Goal: Task Accomplishment & Management: Manage account settings

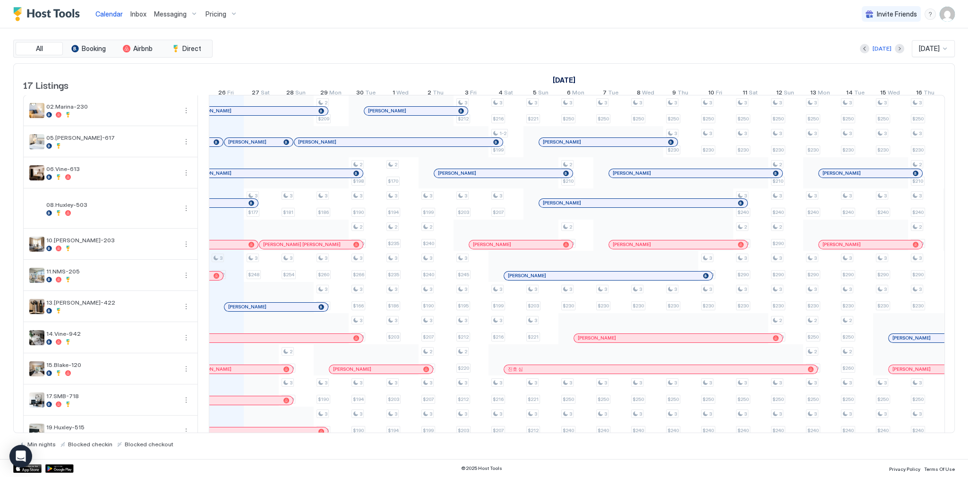
scroll to position [0, 525]
click at [412, 48] on div "Today Sep 2025" at bounding box center [584, 48] width 740 height 17
drag, startPoint x: 572, startPoint y: 43, endPoint x: 565, endPoint y: 47, distance: 8.1
click at [572, 43] on div "Today Sep 2025" at bounding box center [584, 48] width 740 height 17
click at [478, 77] on div "[DATE]" at bounding box center [925, 80] width 1084 height 14
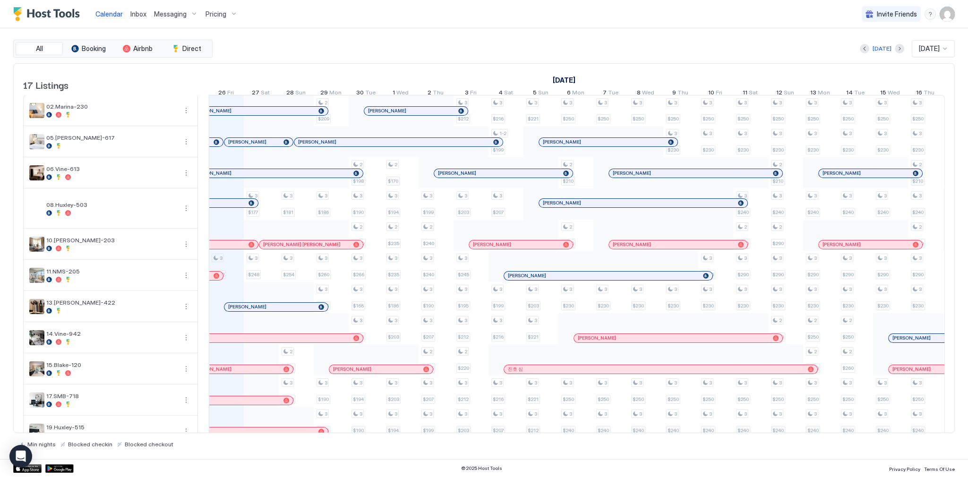
click at [473, 54] on div "Today Sep 2025" at bounding box center [584, 48] width 740 height 17
click at [447, 43] on div "Today Sep 2025" at bounding box center [584, 48] width 740 height 17
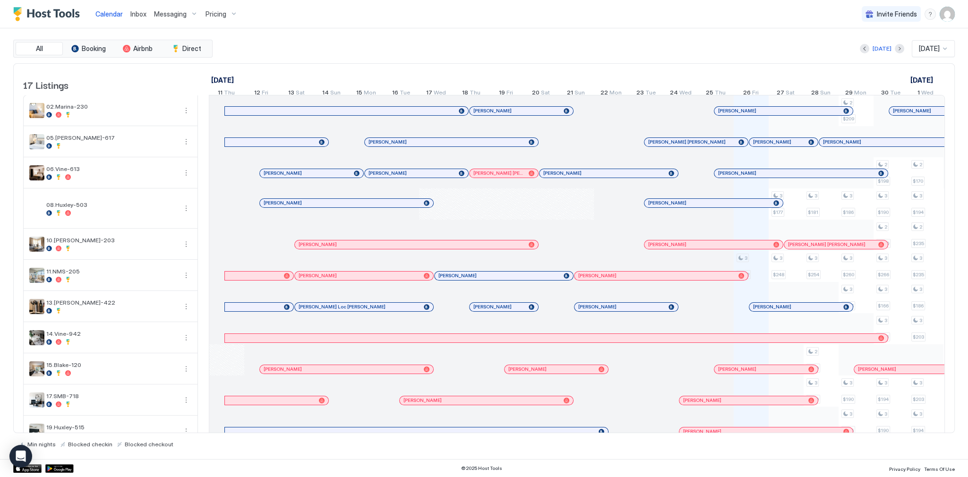
scroll to position [0, 525]
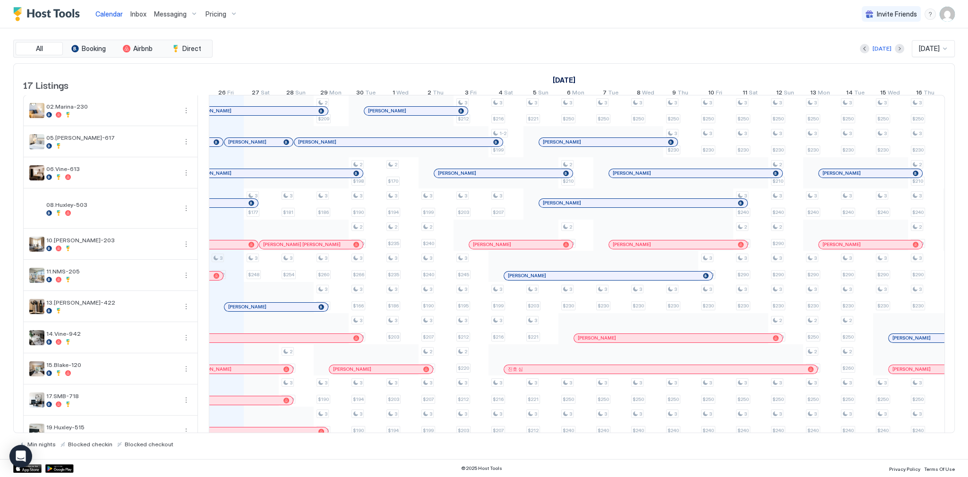
click at [142, 10] on span "Inbox" at bounding box center [138, 14] width 16 height 8
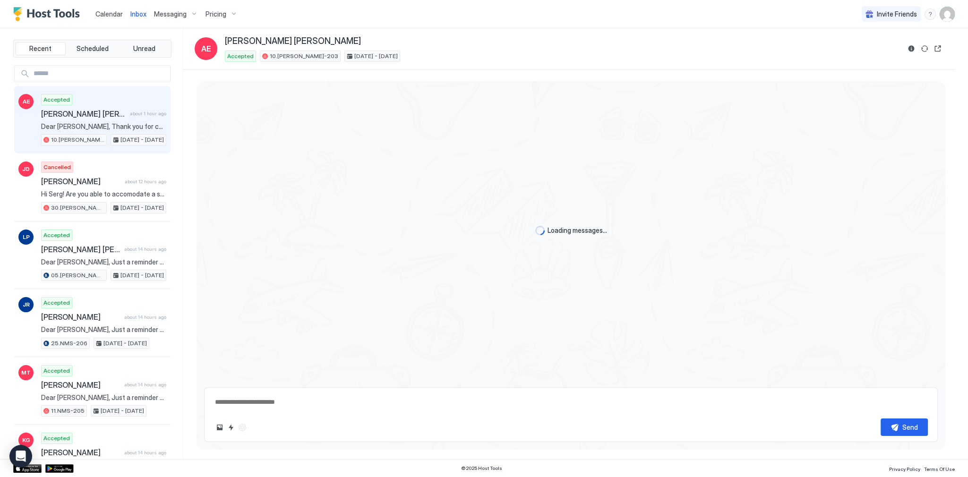
click at [115, 104] on div "Accepted [PERSON_NAME] [PERSON_NAME] about 1 hour ago Dear [PERSON_NAME], Thank…" at bounding box center [103, 120] width 125 height 52
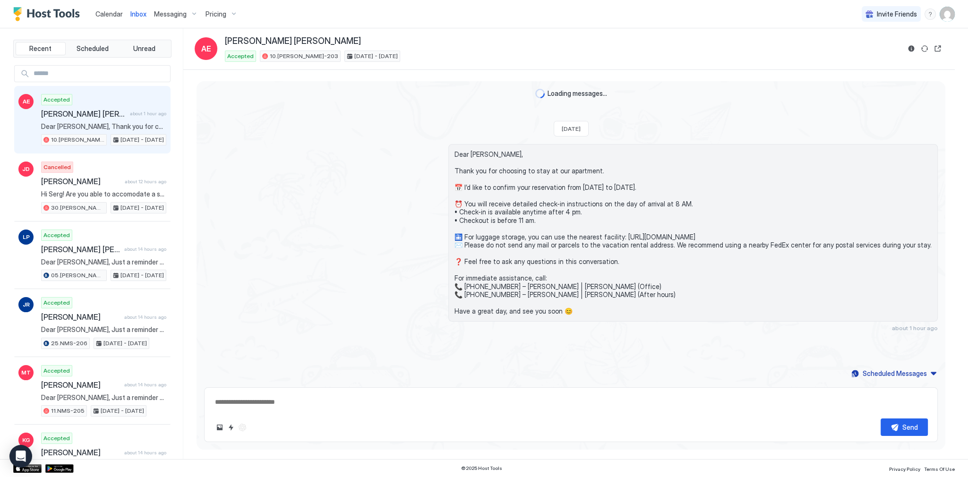
scroll to position [70, 0]
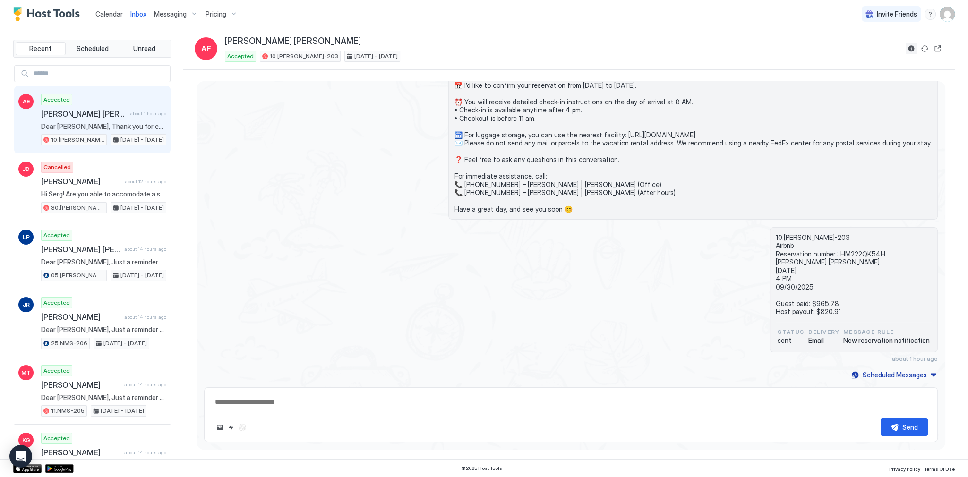
click at [907, 50] on button "Reservation information" at bounding box center [910, 48] width 11 height 11
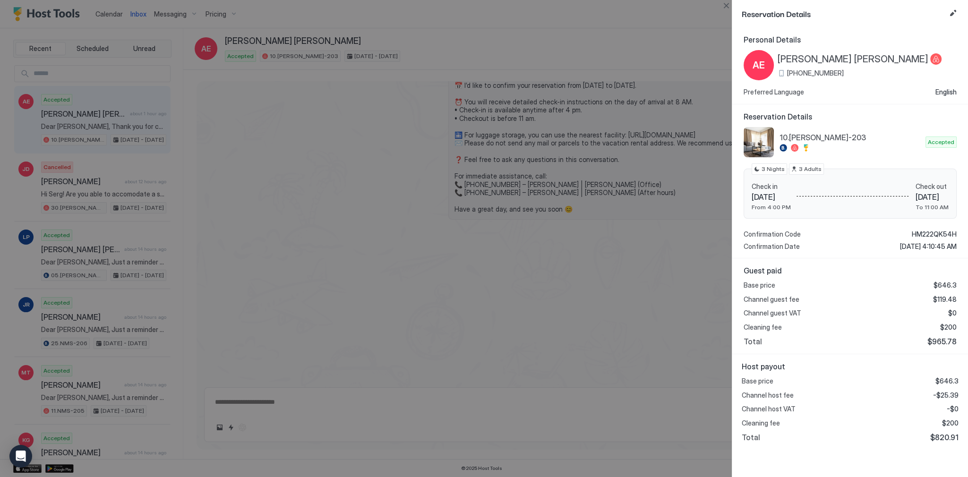
click at [947, 392] on span "-$25.39" at bounding box center [946, 395] width 26 height 9
copy span "25.39"
click at [535, 152] on div at bounding box center [484, 238] width 968 height 477
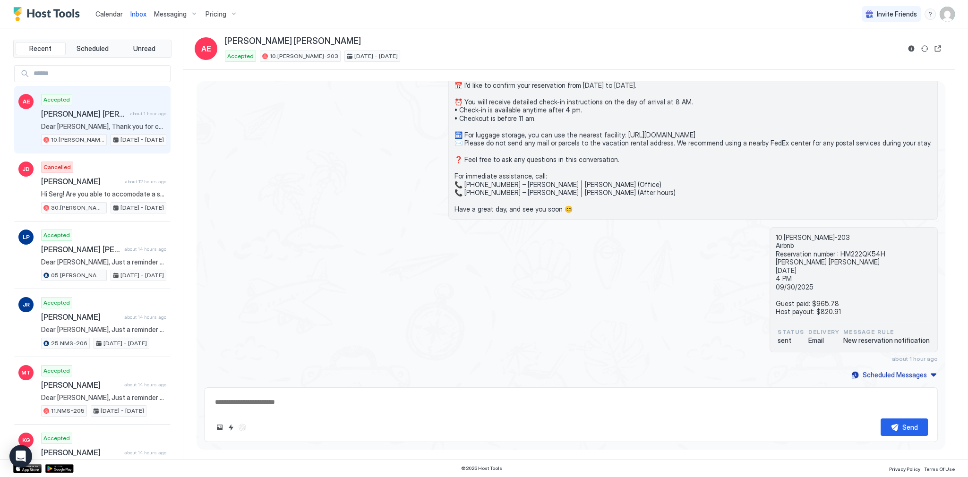
click at [554, 145] on span "Dear [PERSON_NAME], Thank you for choosing to stay at our apartment. 📅 I’d like…" at bounding box center [692, 130] width 477 height 165
click at [557, 140] on span "Dear [PERSON_NAME], Thank you for choosing to stay at our apartment. 📅 I’d like…" at bounding box center [692, 130] width 477 height 165
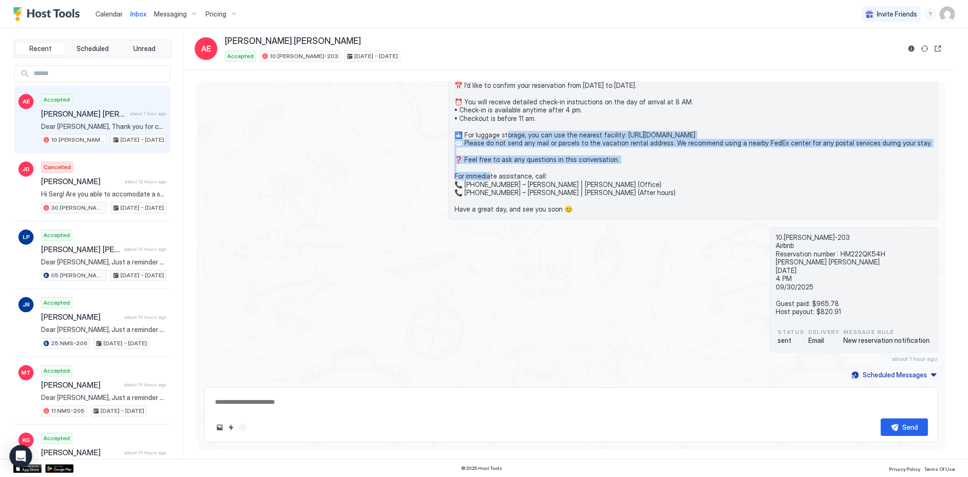
drag, startPoint x: 557, startPoint y: 140, endPoint x: 554, endPoint y: 131, distance: 9.6
click at [554, 131] on span "Dear [PERSON_NAME], Thank you for choosing to stay at our apartment. 📅 I’d like…" at bounding box center [692, 130] width 477 height 165
click at [536, 138] on span "Dear [PERSON_NAME], Thank you for choosing to stay at our apartment. 📅 I’d like…" at bounding box center [692, 130] width 477 height 165
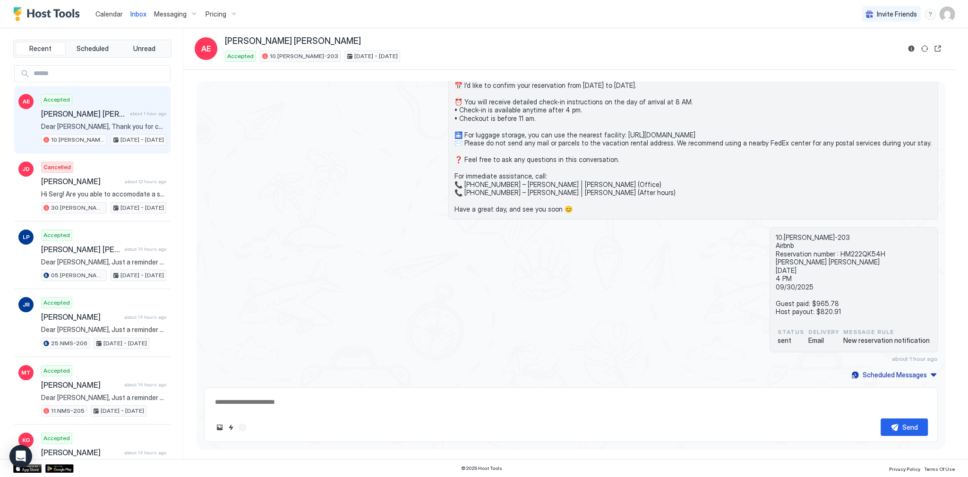
click at [411, 150] on div "Dear [PERSON_NAME], Thank you for choosing to stay at our apartment. 📅 I’d like…" at bounding box center [571, 131] width 734 height 178
click at [384, 139] on div "Dear [PERSON_NAME], Thank you for choosing to stay at our apartment. 📅 I’d like…" at bounding box center [571, 131] width 734 height 178
click at [429, 122] on div "Dear [PERSON_NAME], Thank you for choosing to stay at our apartment. 📅 I’d like…" at bounding box center [680, 131] width 513 height 178
click at [426, 124] on div "Dear [PERSON_NAME], Thank you for choosing to stay at our apartment. 📅 I’d like…" at bounding box center [680, 131] width 513 height 178
click at [120, 18] on link "Calendar" at bounding box center [108, 14] width 27 height 10
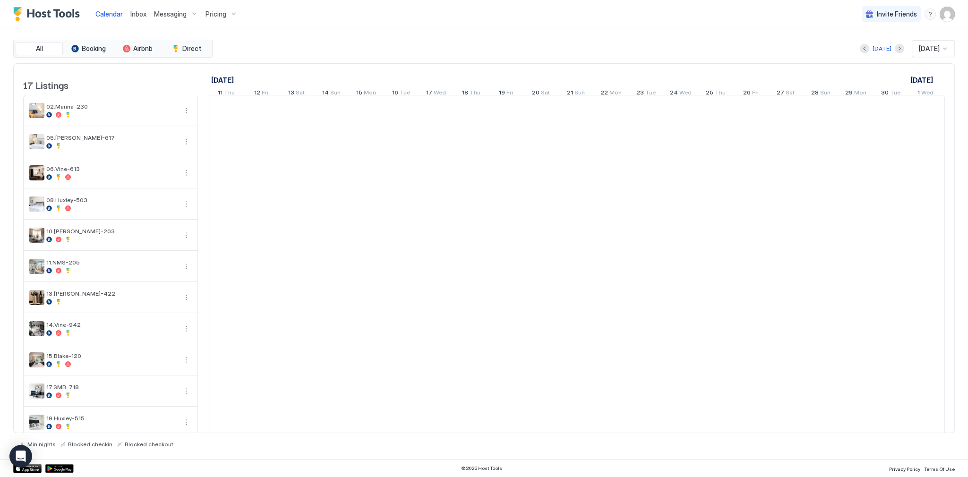
click at [115, 16] on span "Calendar" at bounding box center [108, 14] width 27 height 8
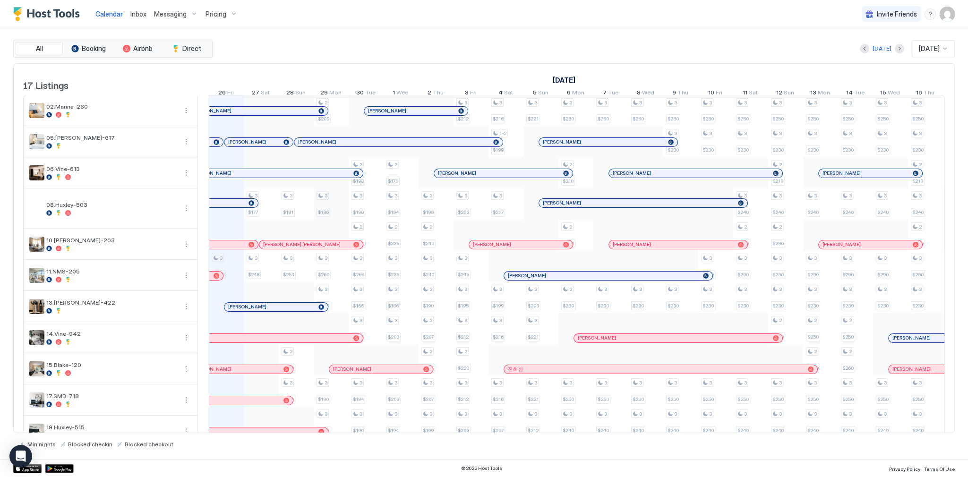
scroll to position [0, 0]
click at [103, 25] on button "Calendar" at bounding box center [109, 14] width 35 height 28
click at [103, 18] on link "Calendar" at bounding box center [108, 14] width 27 height 10
click at [259, 146] on div at bounding box center [260, 142] width 8 height 8
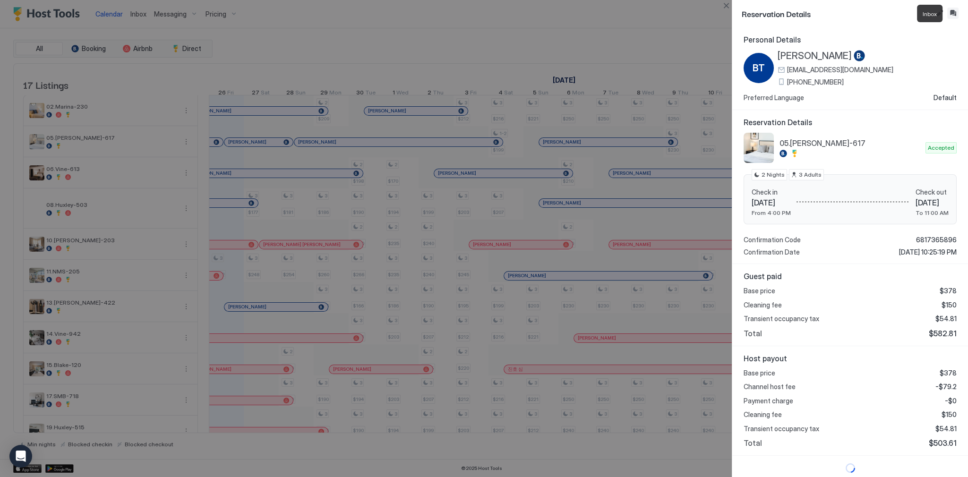
click at [958, 15] on button "Inbox" at bounding box center [952, 13] width 11 height 11
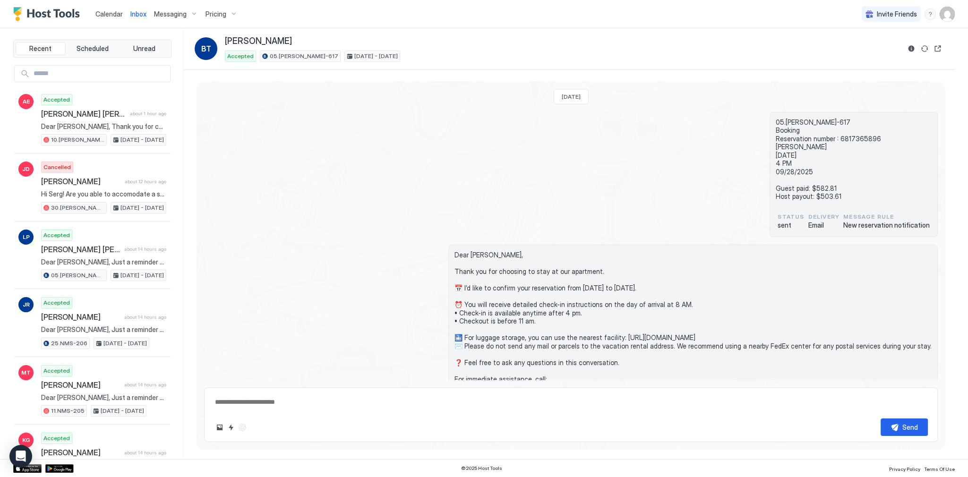
click at [115, 14] on span "Calendar" at bounding box center [108, 14] width 27 height 8
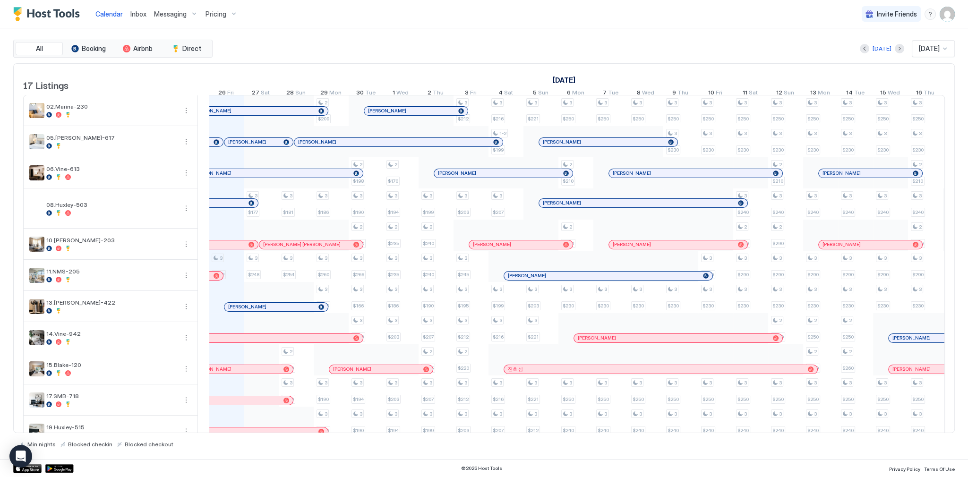
scroll to position [0, 525]
click at [257, 311] on div at bounding box center [258, 307] width 8 height 8
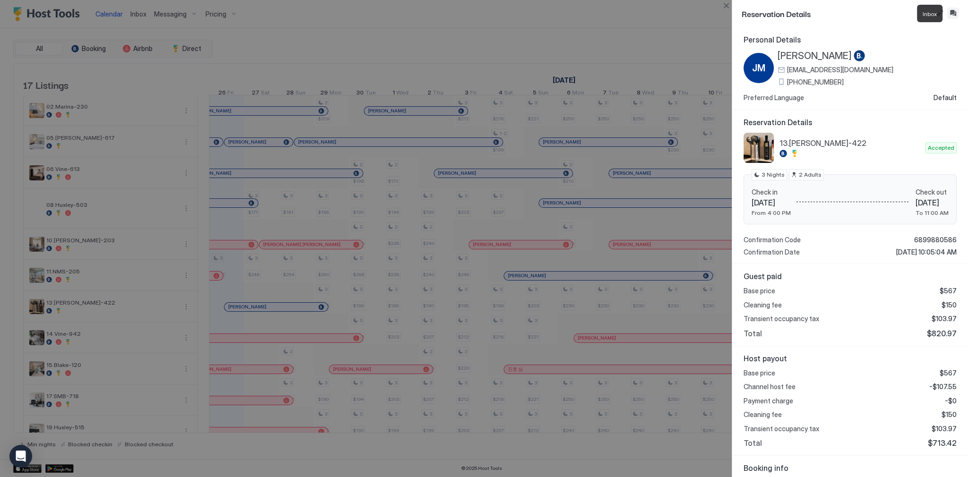
click at [955, 15] on button "Inbox" at bounding box center [952, 13] width 11 height 11
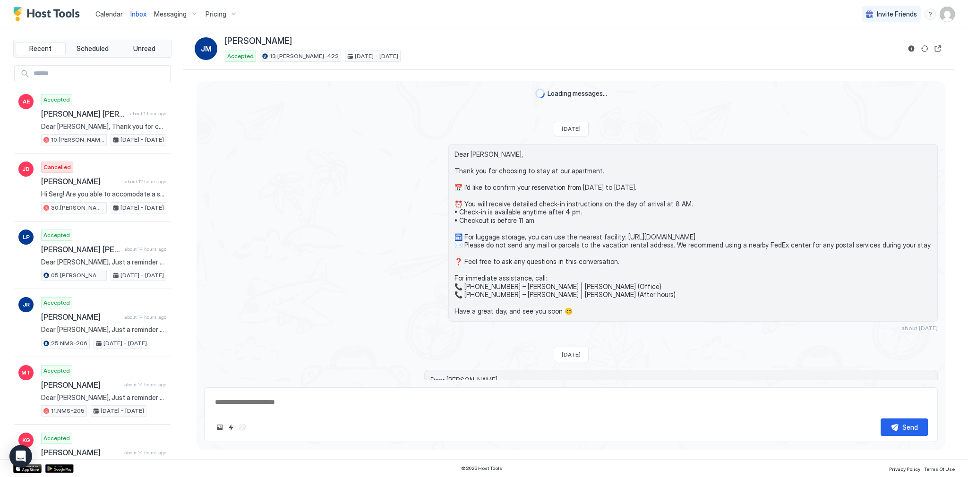
type textarea "*"
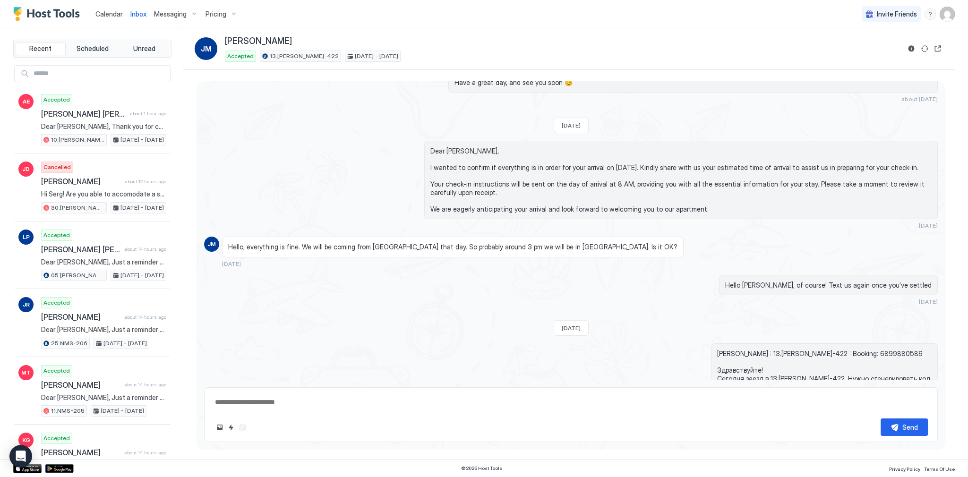
scroll to position [395, 0]
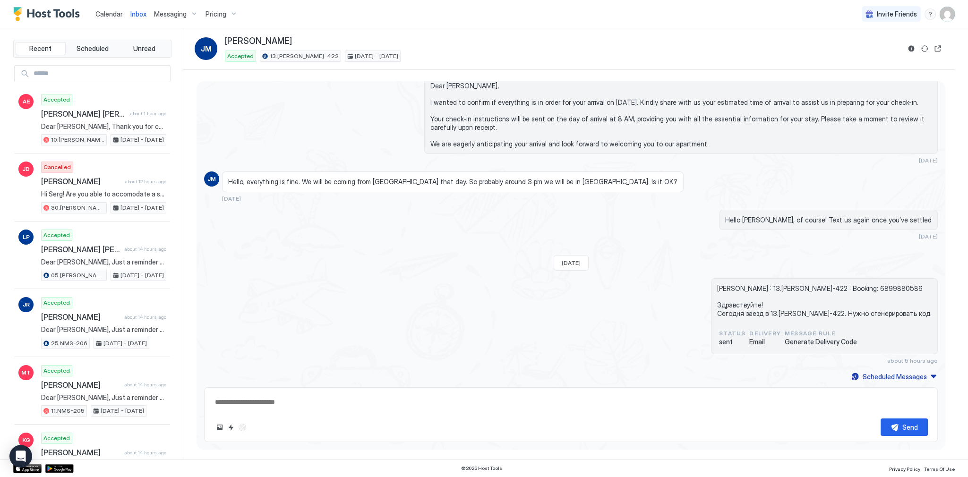
drag, startPoint x: 110, startPoint y: 15, endPoint x: 111, endPoint y: 20, distance: 5.5
click at [110, 15] on span "Calendar" at bounding box center [108, 14] width 27 height 8
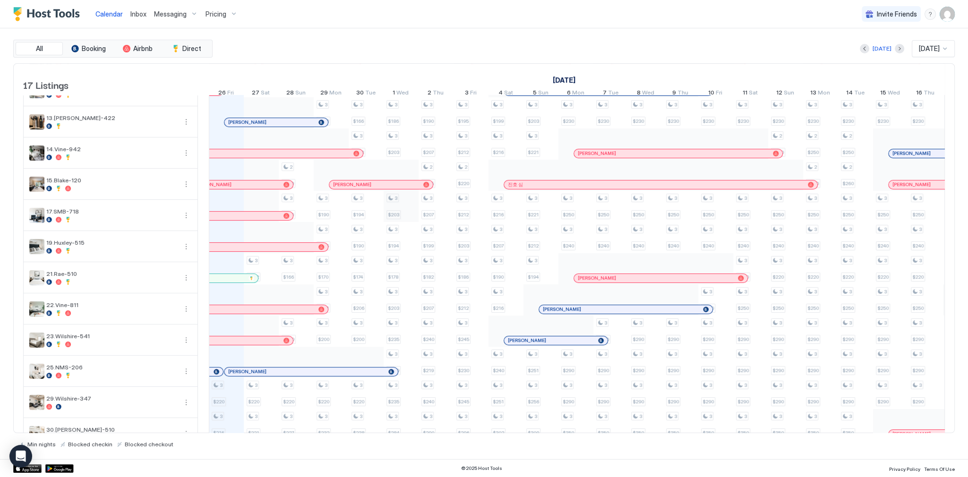
scroll to position [189, 0]
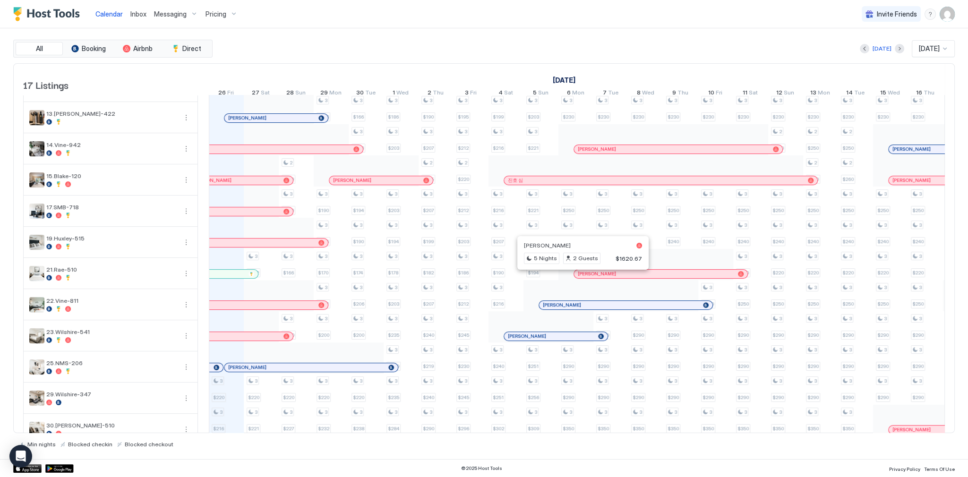
click at [579, 277] on div at bounding box center [579, 274] width 8 height 8
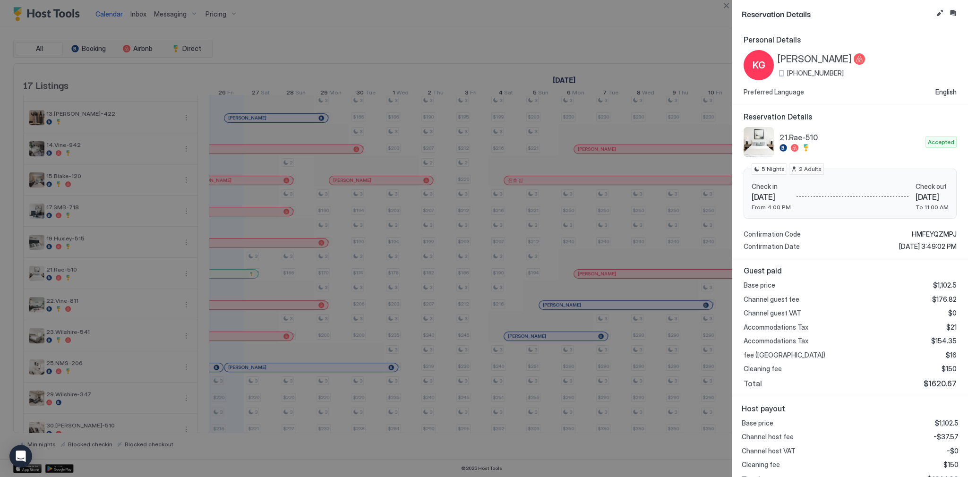
click at [761, 198] on span "[DATE]" at bounding box center [771, 196] width 39 height 9
drag, startPoint x: 761, startPoint y: 198, endPoint x: 782, endPoint y: 196, distance: 21.4
click at [782, 196] on span "[DATE]" at bounding box center [771, 196] width 39 height 9
copy span "[DATE]"
click at [375, 89] on div at bounding box center [484, 238] width 968 height 477
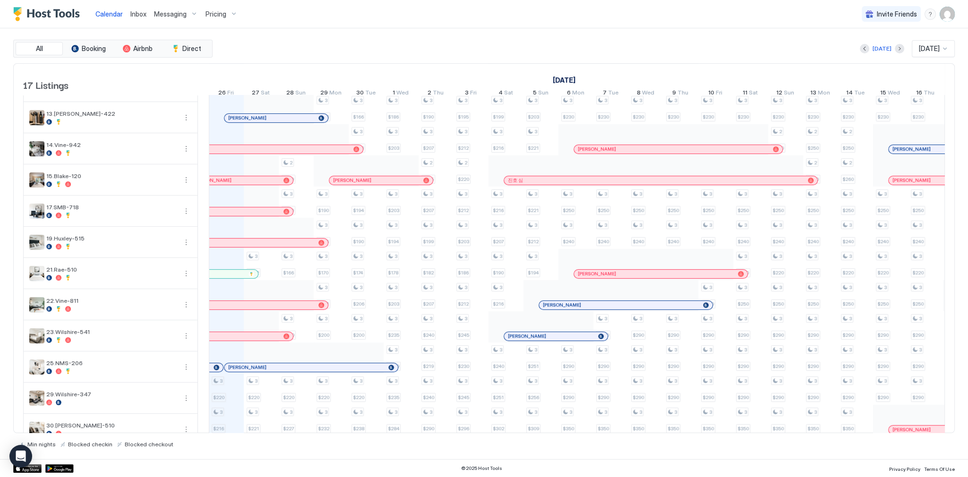
click at [486, 64] on div "[DATE] [DATE] [DATE] 11 Thu 12 Fri 13 Sat 14 Sun 15 Mon 16 Tue 17 Wed 18 Thu 19…" at bounding box center [577, 82] width 736 height 37
